Goal: Task Accomplishment & Management: Use online tool/utility

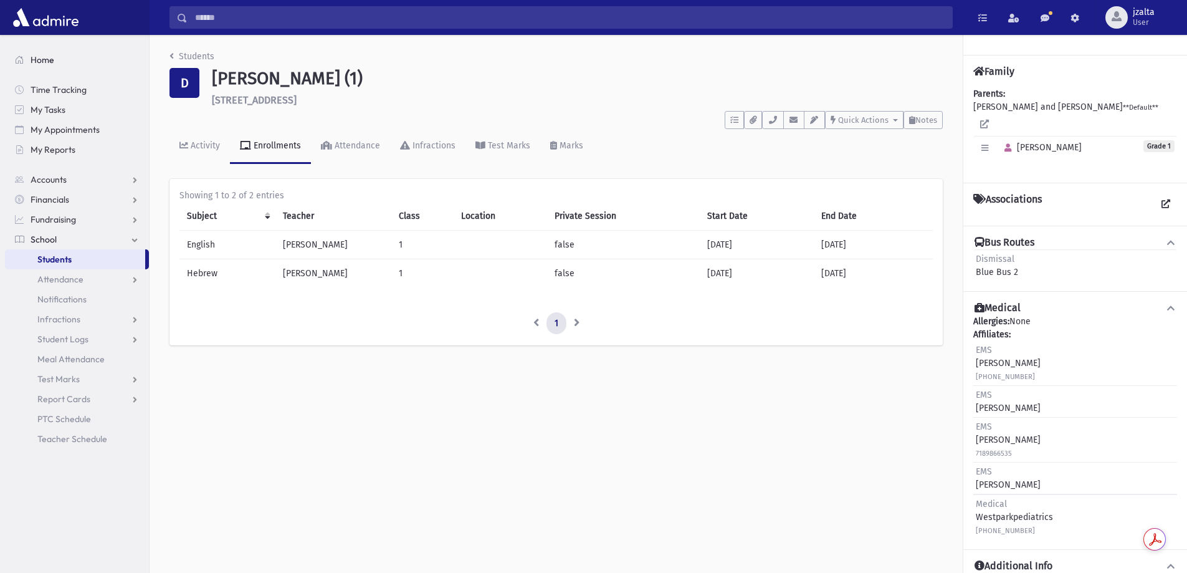
click at [31, 57] on span "Home" at bounding box center [43, 59] width 24 height 11
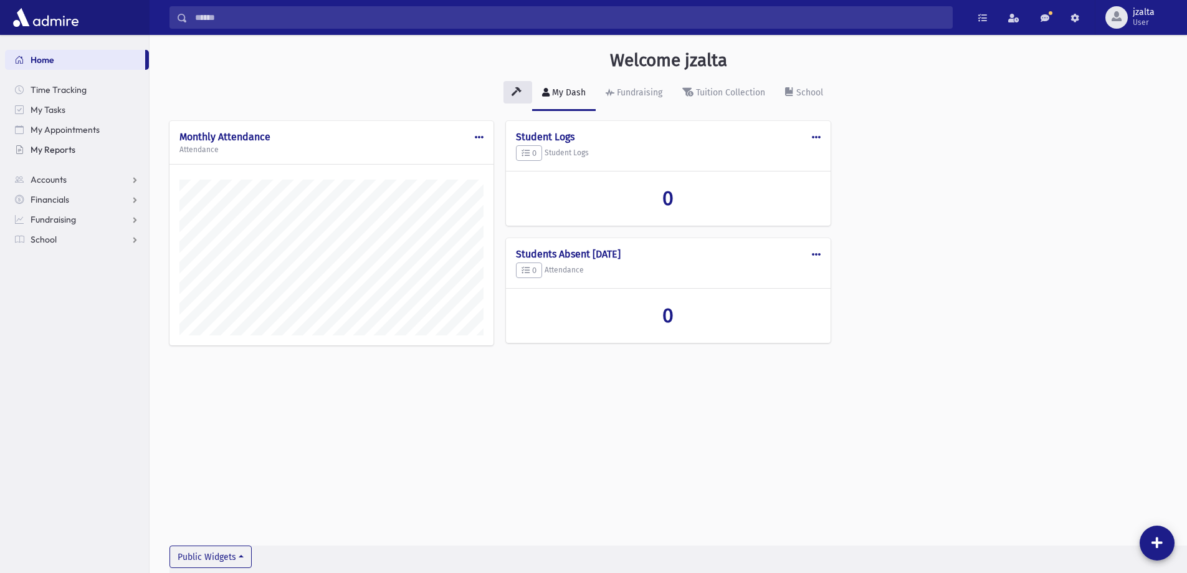
scroll to position [566, 1038]
click at [116, 241] on link "School" at bounding box center [77, 239] width 144 height 20
click at [69, 276] on span "Attendance" at bounding box center [60, 279] width 46 height 11
click at [68, 300] on span "Entry" at bounding box center [57, 299] width 21 height 11
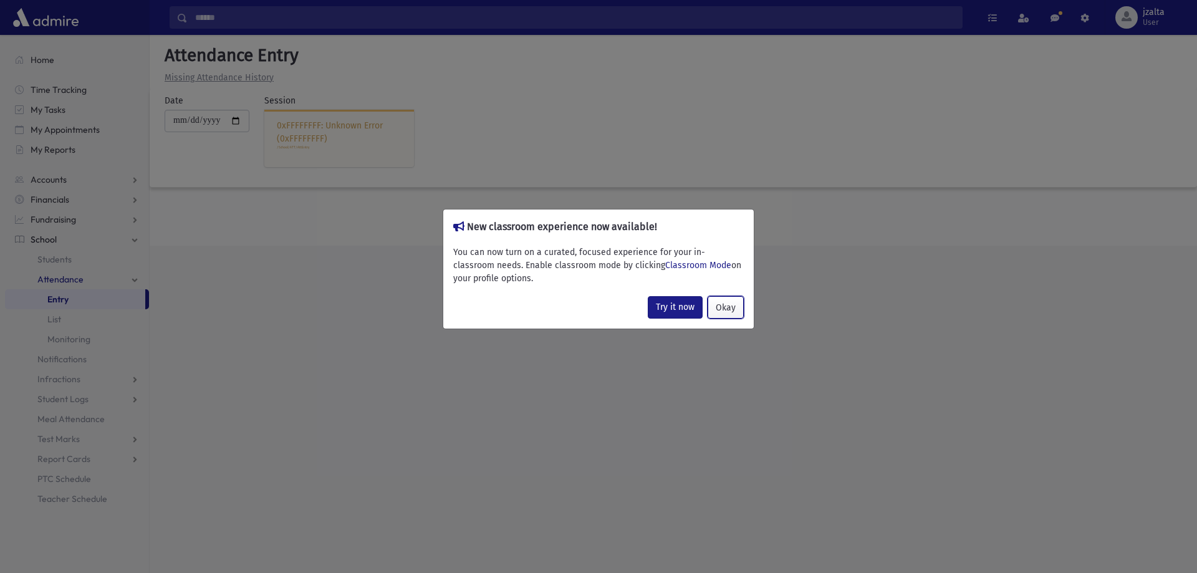
click at [722, 310] on button "Okay" at bounding box center [725, 307] width 36 height 22
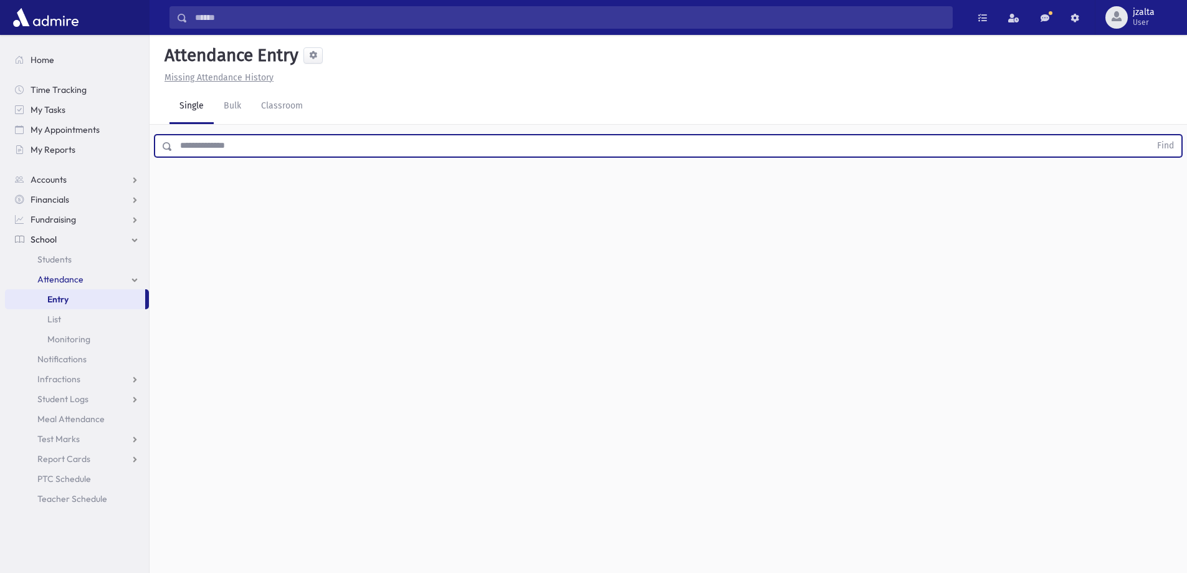
click at [221, 148] on input "text" at bounding box center [662, 146] width 978 height 22
type input "******"
click at [1150, 135] on button "Find" at bounding box center [1166, 145] width 32 height 21
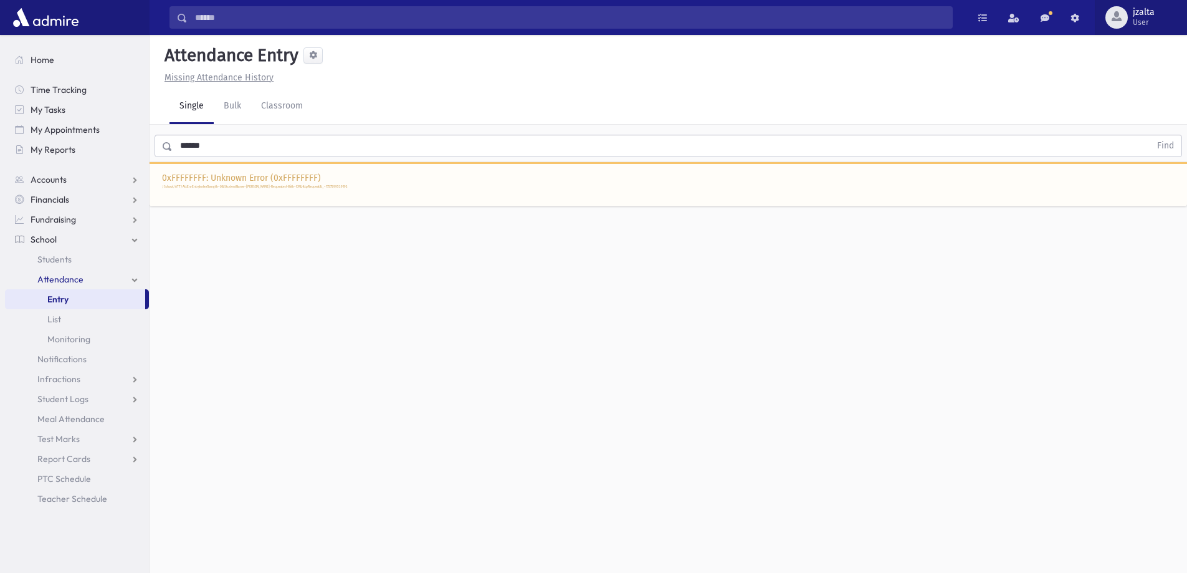
click at [1141, 17] on span "jzalta" at bounding box center [1144, 12] width 22 height 10
click at [1122, 128] on link "Logout" at bounding box center [1134, 126] width 100 height 23
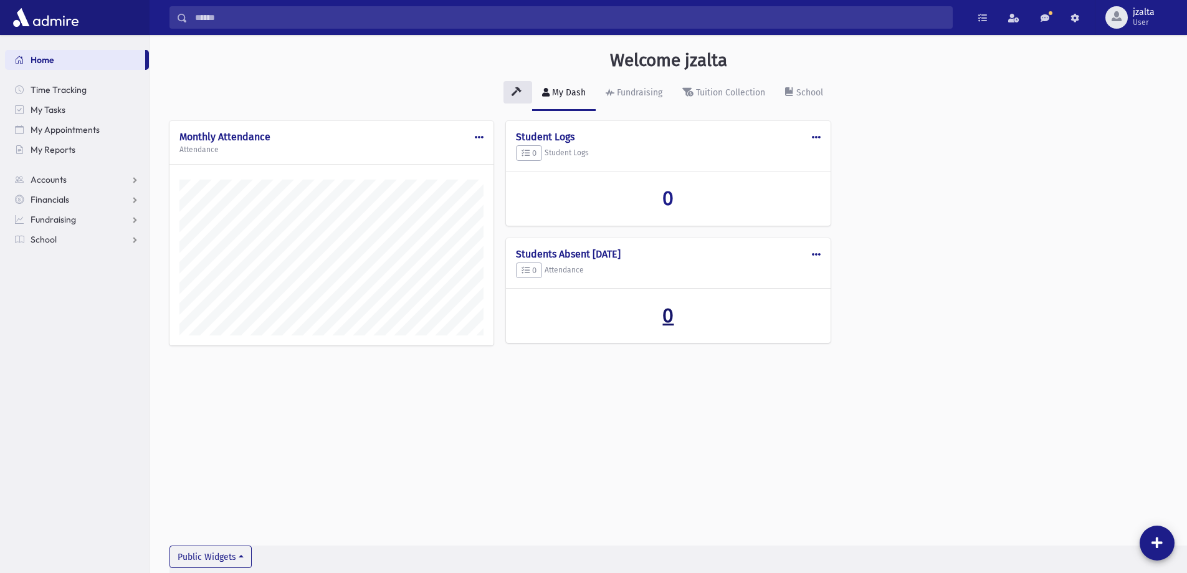
scroll to position [566, 1038]
click at [100, 244] on link "School" at bounding box center [77, 239] width 144 height 20
click at [58, 279] on span "Attendance" at bounding box center [60, 279] width 46 height 11
click at [54, 298] on span "Entry" at bounding box center [57, 299] width 21 height 11
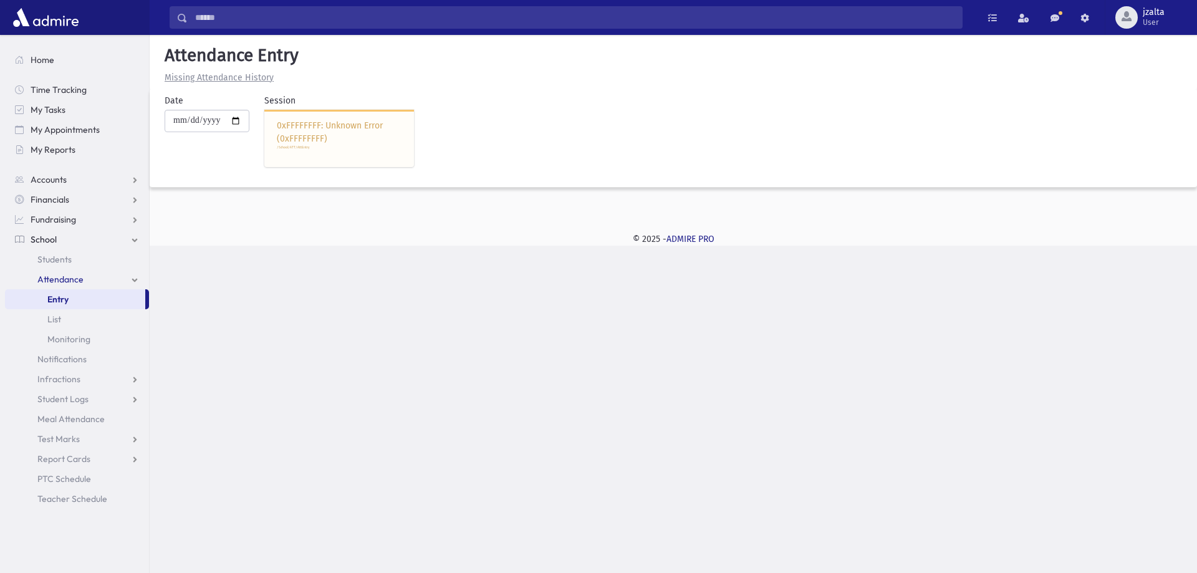
click at [361, 134] on div "0xFFFFFFFF: Unknown Error (0xFFFFFFFF) /School/ATT/AttEntry" at bounding box center [339, 139] width 150 height 58
click at [324, 134] on div "0xFFFFFFFF: Unknown Error (0xFFFFFFFF) /School/ATT/AttEntry" at bounding box center [339, 139] width 150 height 58
click at [464, 138] on div "**********" at bounding box center [502, 136] width 688 height 84
